Goal: Task Accomplishment & Management: Use online tool/utility

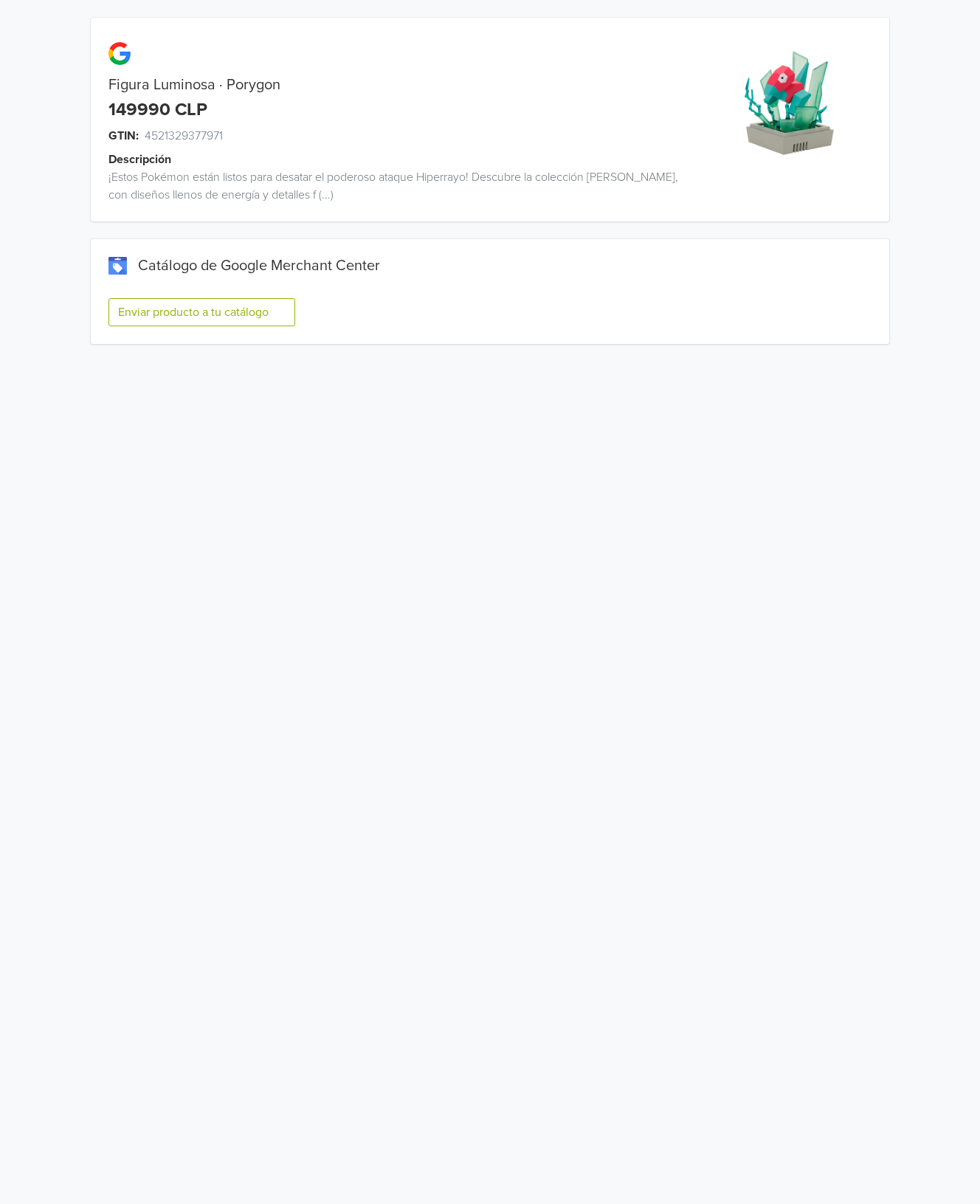
click at [253, 313] on button "Enviar producto a tu catálogo" at bounding box center [202, 312] width 187 height 28
click at [196, 307] on button "Enviar producto a tu catálogo" at bounding box center [202, 312] width 187 height 28
